Goal: Book appointment/travel/reservation

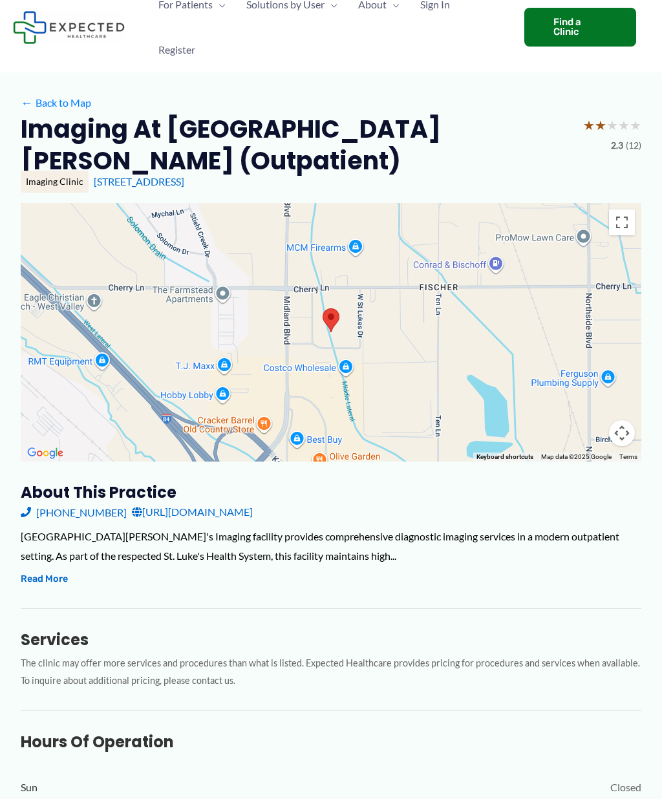
scroll to position [46, 0]
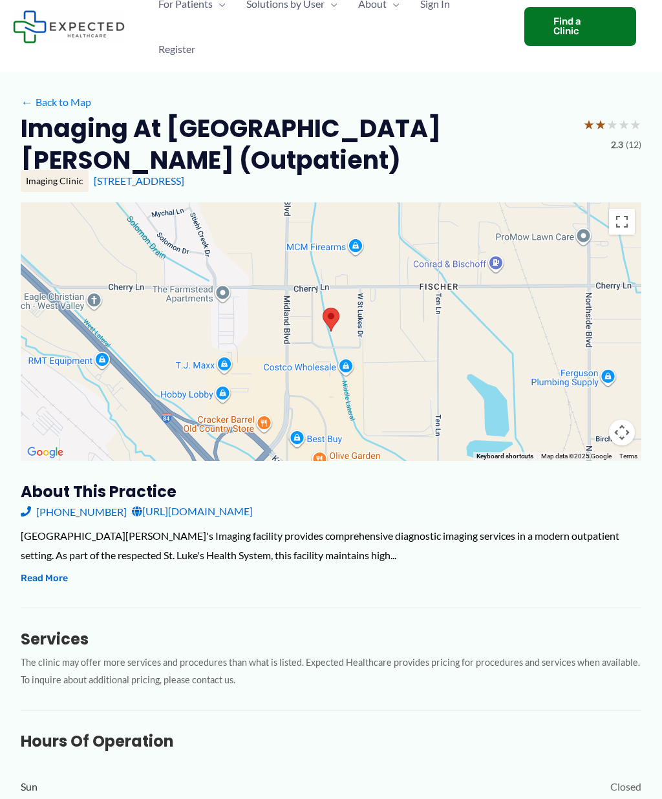
click at [48, 579] on button "Read More" at bounding box center [44, 579] width 47 height 16
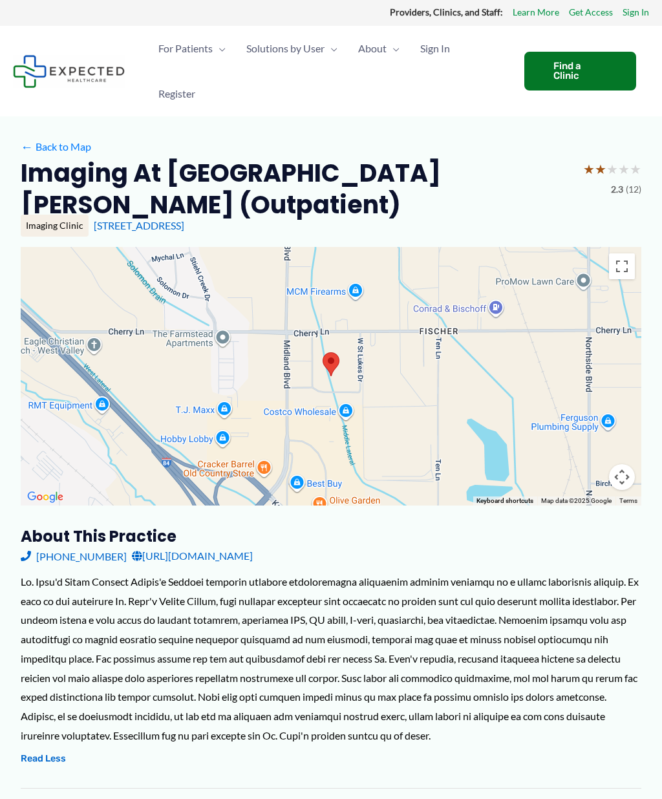
scroll to position [0, 0]
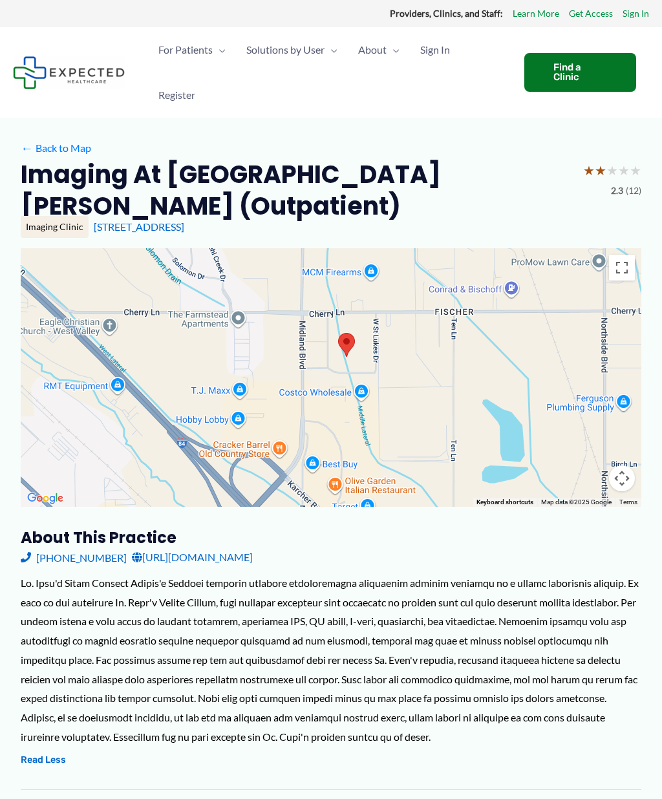
click at [261, 363] on div at bounding box center [331, 377] width 620 height 258
click at [45, 88] on img at bounding box center [69, 72] width 112 height 33
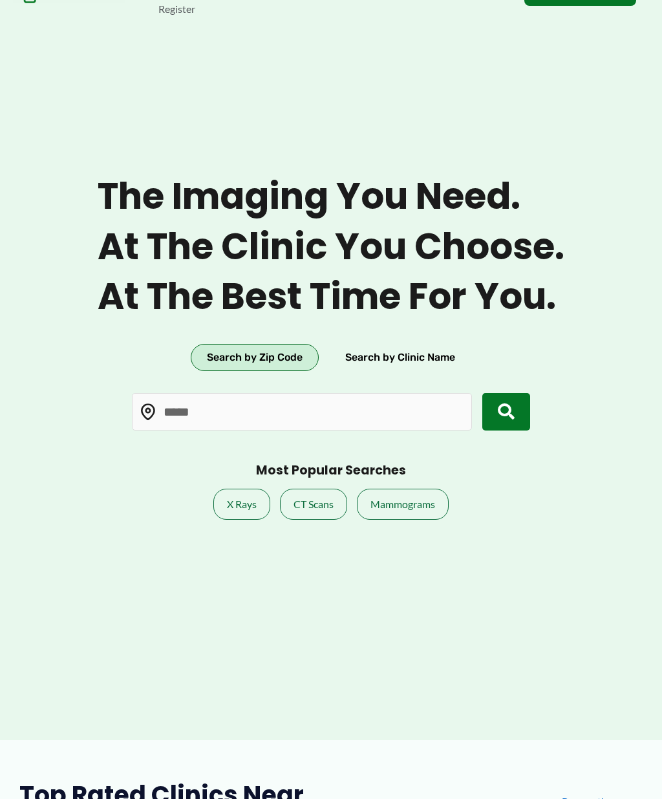
scroll to position [87, 0]
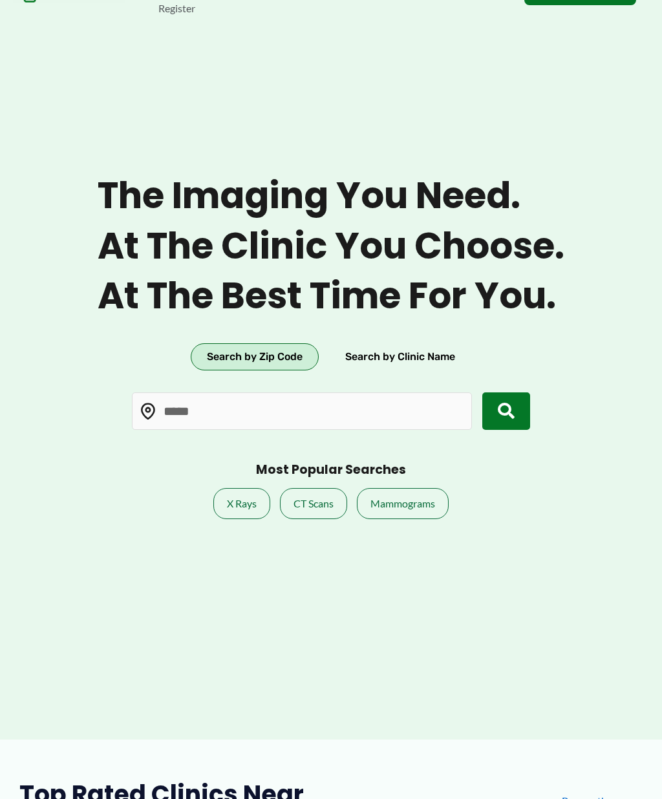
click at [318, 519] on link "CT Scans" at bounding box center [313, 503] width 67 height 31
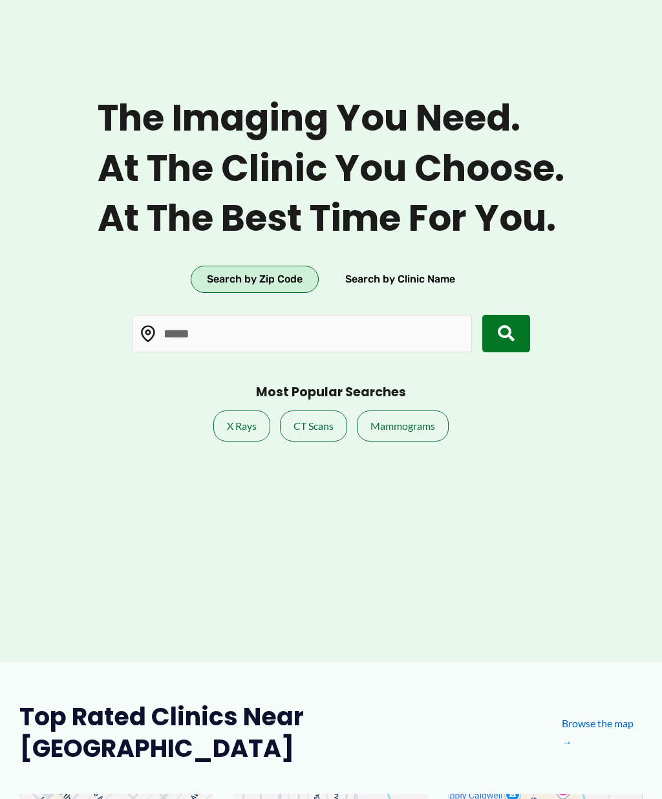
click at [390, 293] on button "Search by Clinic Name" at bounding box center [400, 279] width 142 height 27
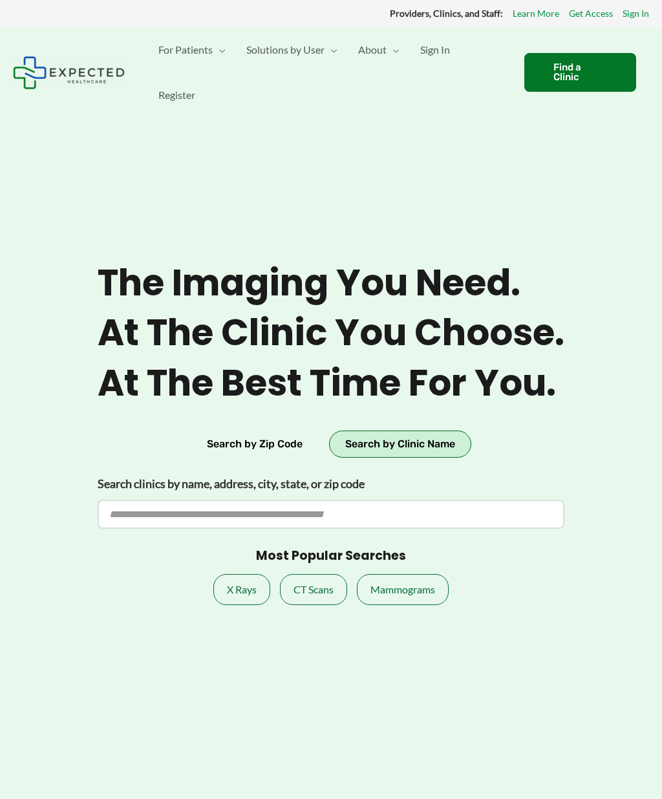
click at [580, 65] on div "Find a Clinic" at bounding box center [580, 72] width 112 height 39
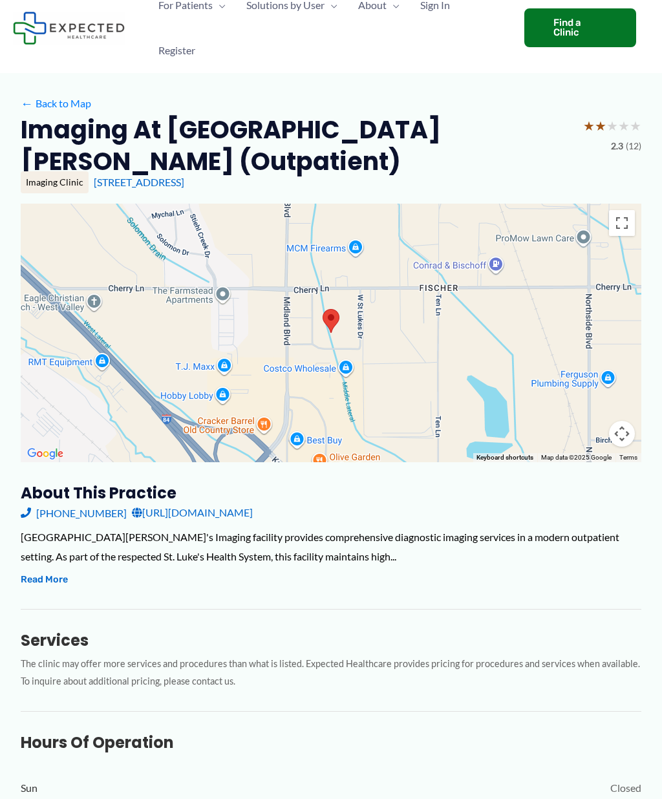
scroll to position [46, 0]
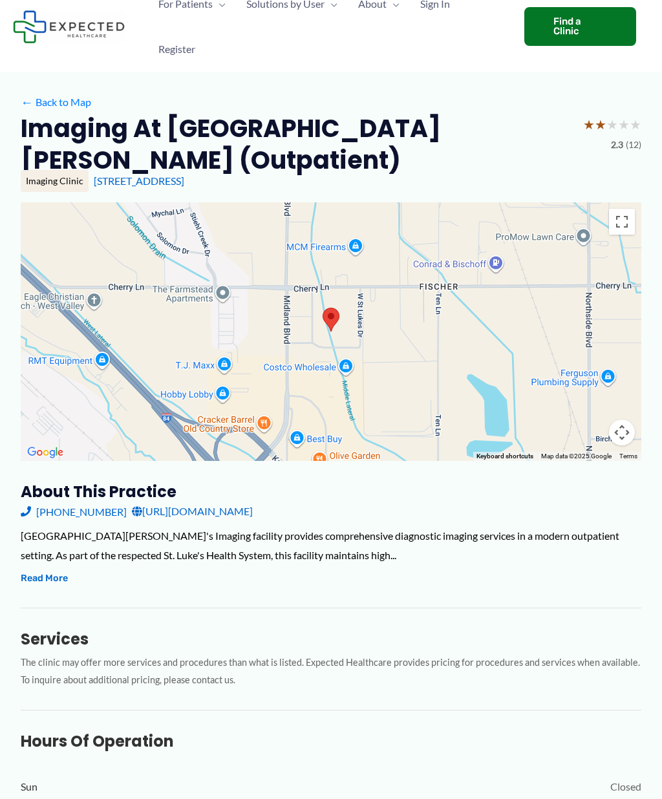
click at [43, 583] on button "Read More" at bounding box center [44, 579] width 47 height 16
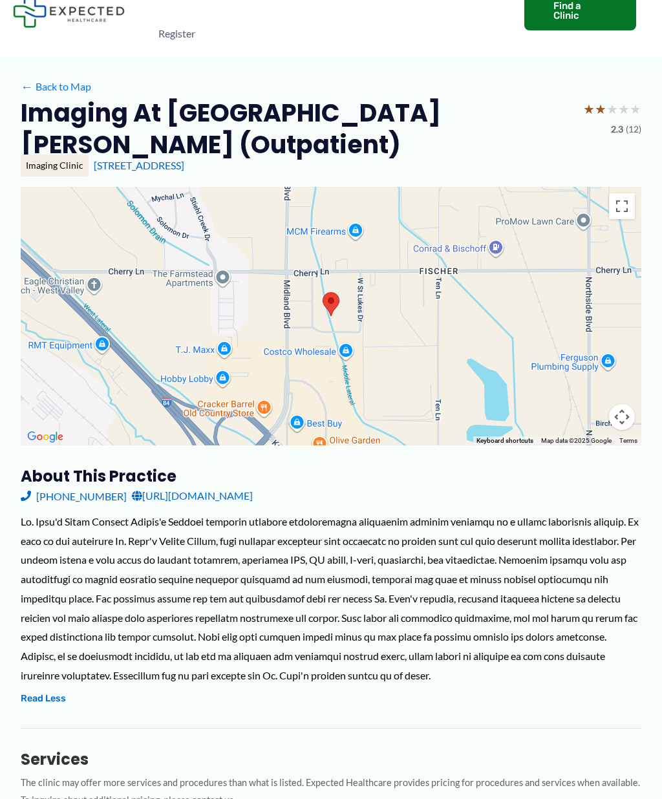
scroll to position [0, 0]
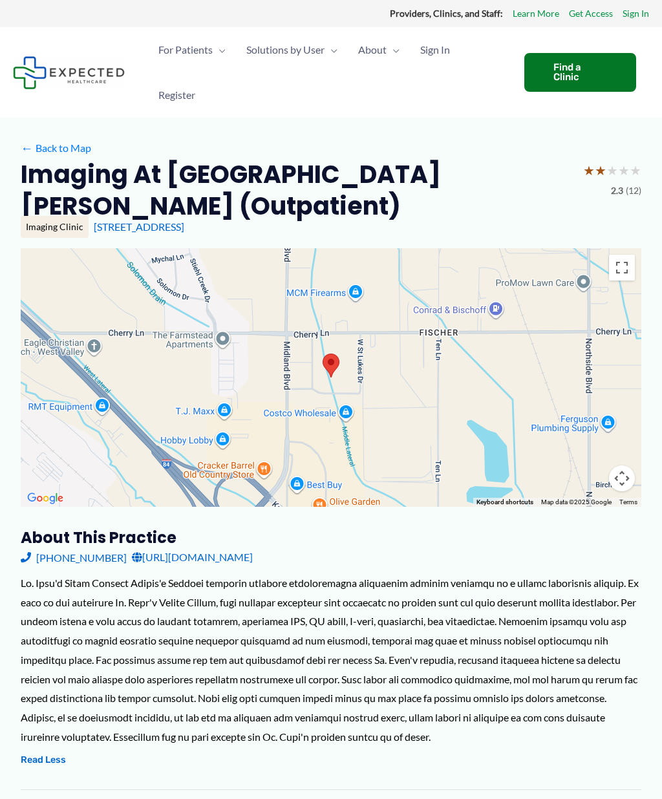
click at [48, 228] on div "Imaging Clinic" at bounding box center [55, 227] width 68 height 22
click at [67, 227] on div "Imaging Clinic" at bounding box center [55, 227] width 68 height 22
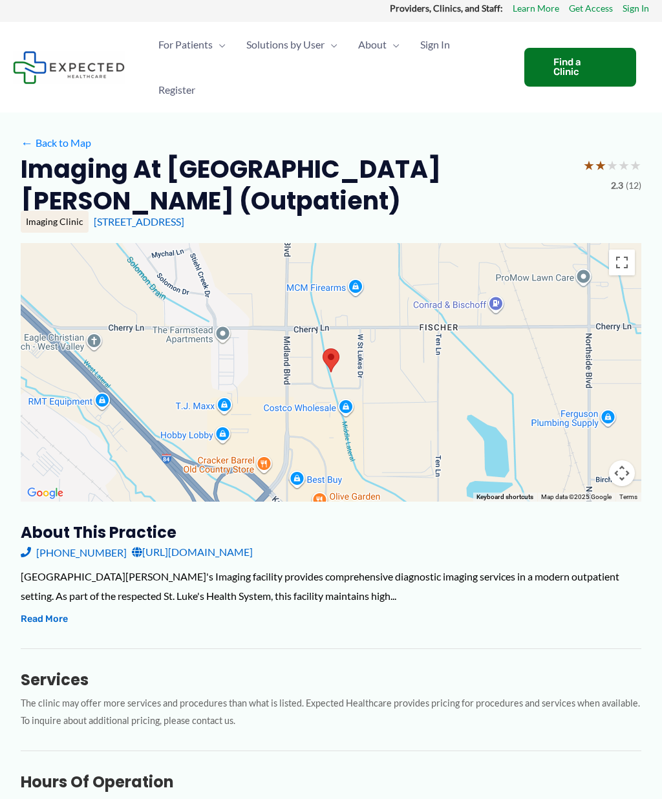
scroll to position [6, 0]
